Goal: Go to known website: Access a specific website the user already knows

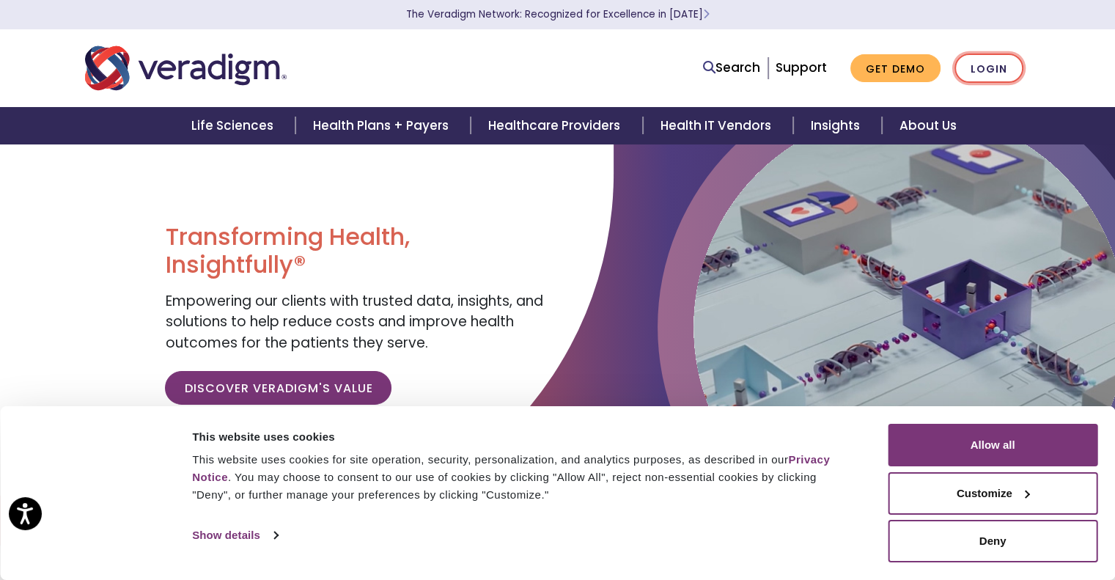
click at [985, 70] on link "Login" at bounding box center [989, 69] width 69 height 30
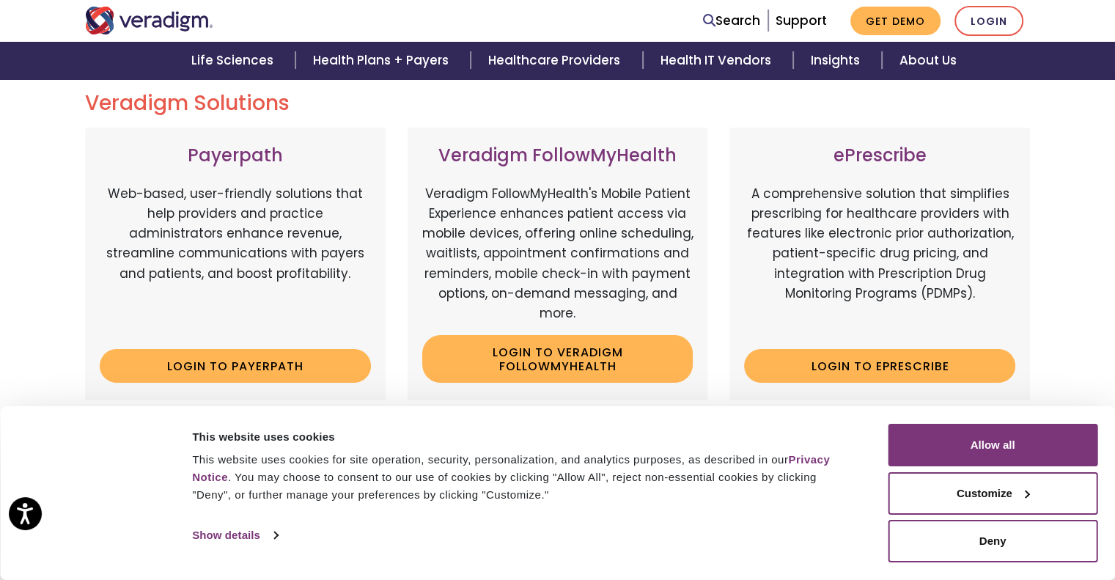
scroll to position [192, 0]
